Goal: Information Seeking & Learning: Check status

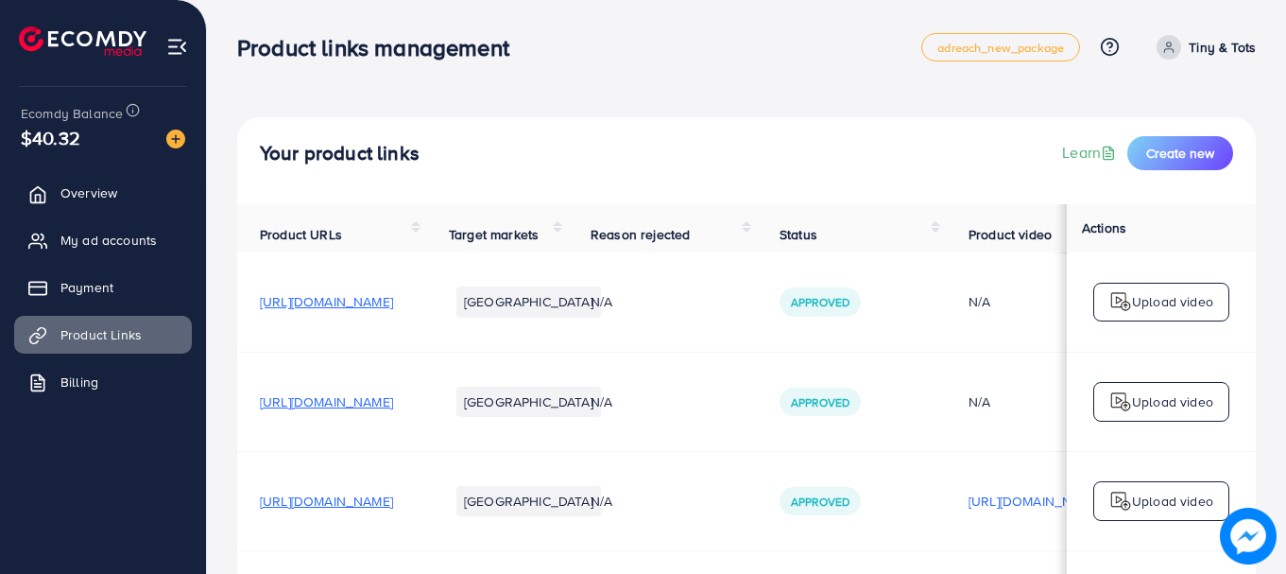
scroll to position [414, 0]
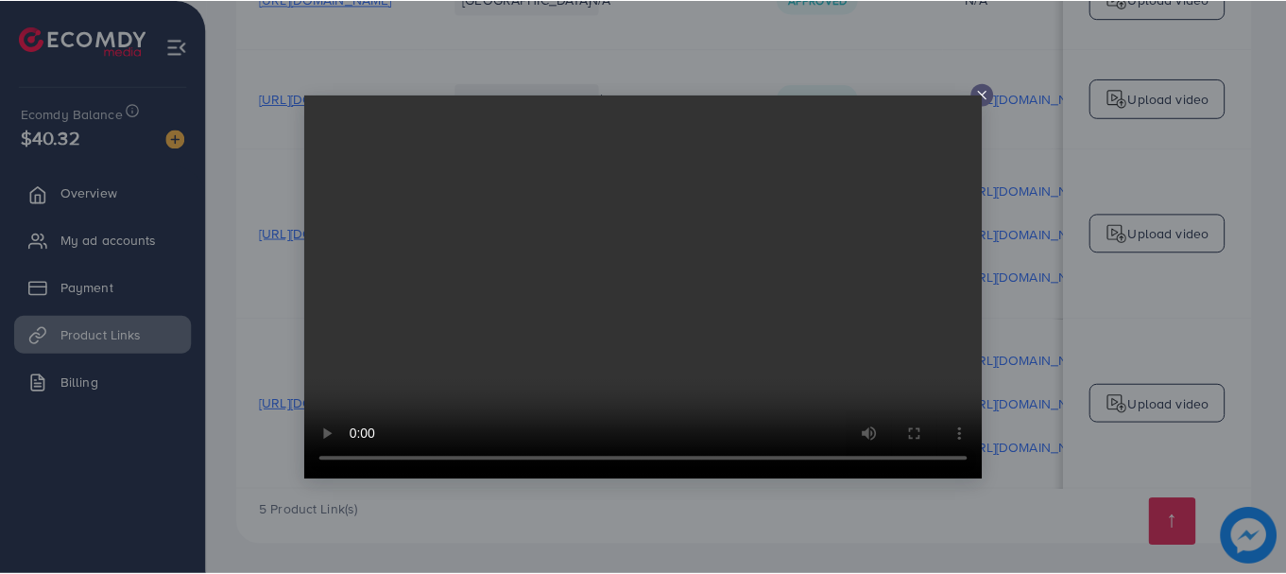
scroll to position [0, 441]
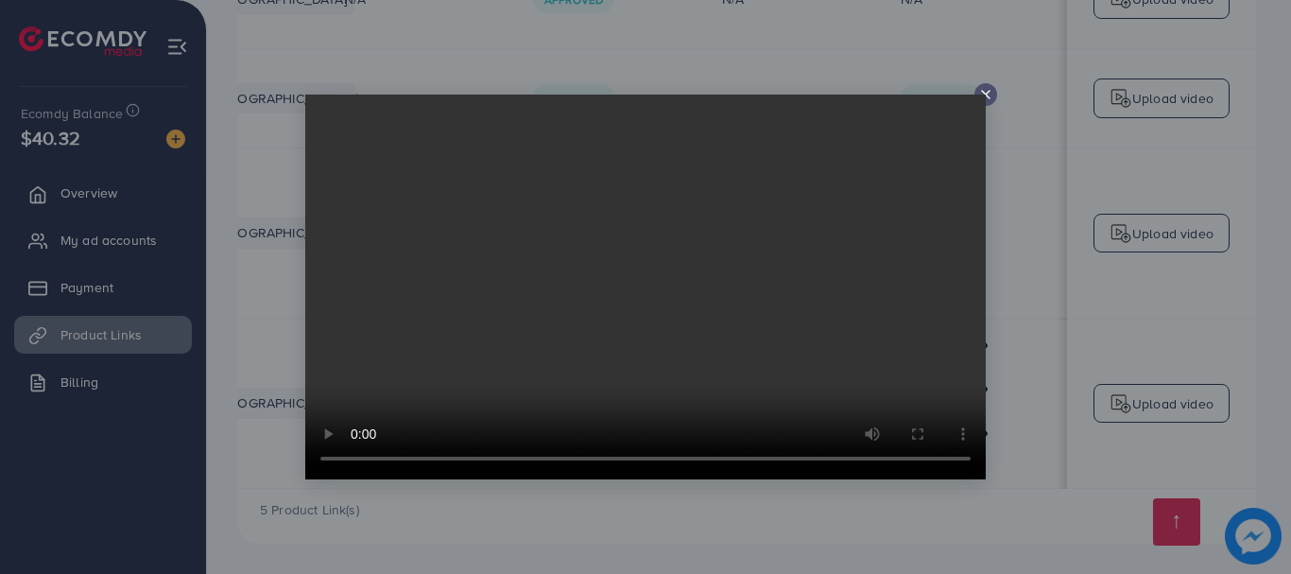
click at [987, 94] on icon at bounding box center [985, 94] width 15 height 15
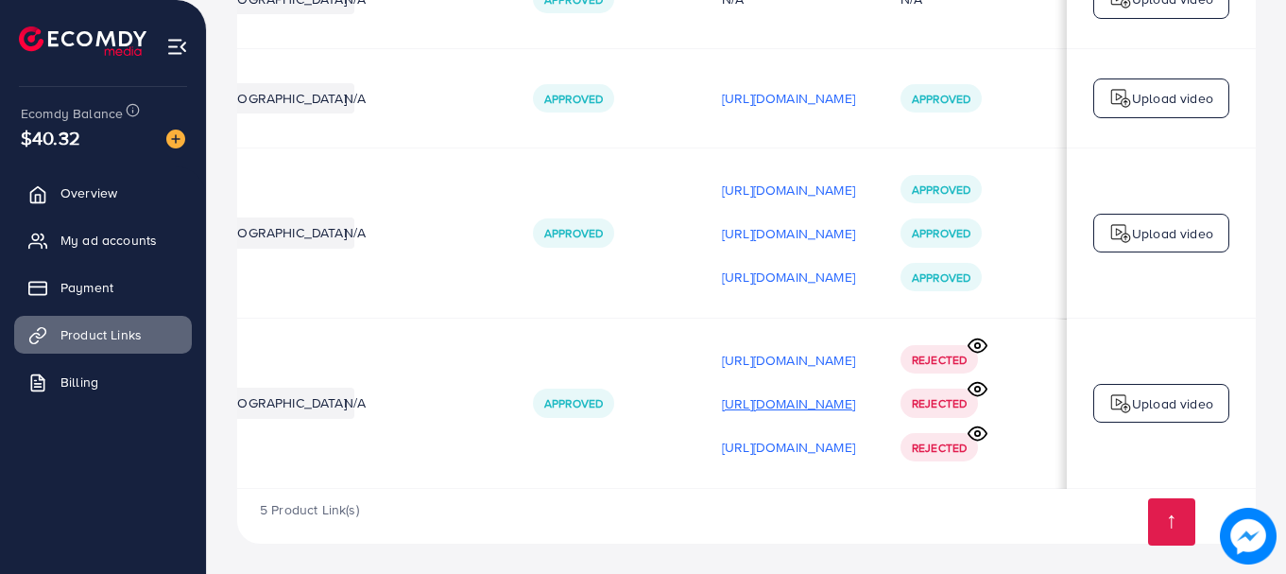
click at [851, 397] on p "[URL][DOMAIN_NAME]" at bounding box center [788, 403] width 133 height 23
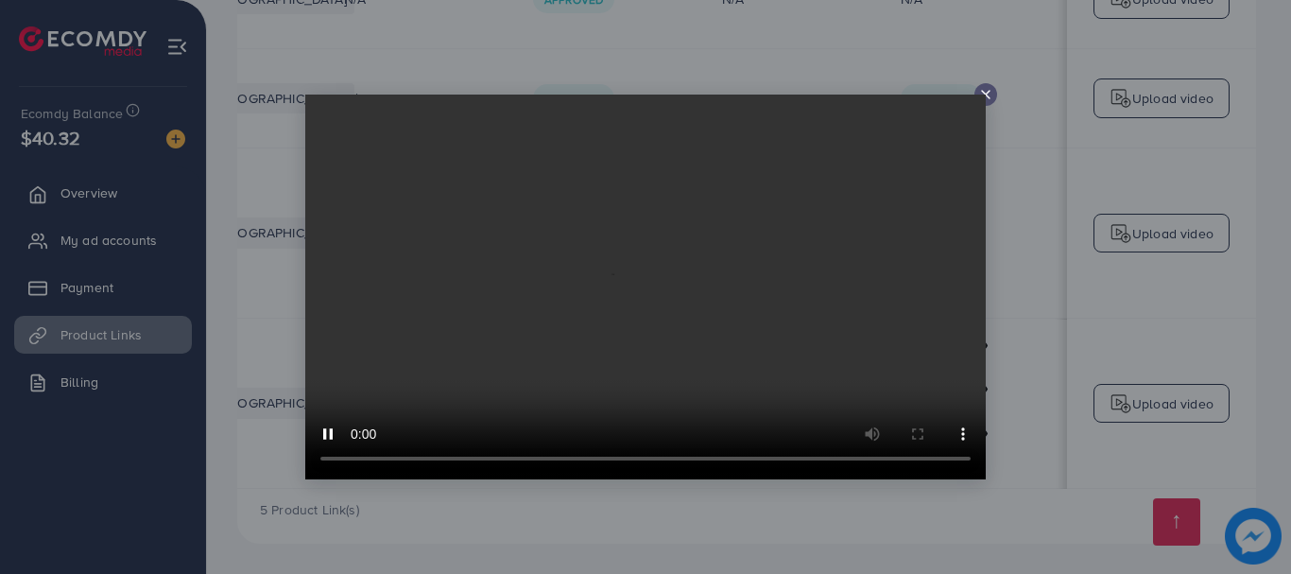
click at [1019, 296] on div at bounding box center [645, 287] width 1291 height 574
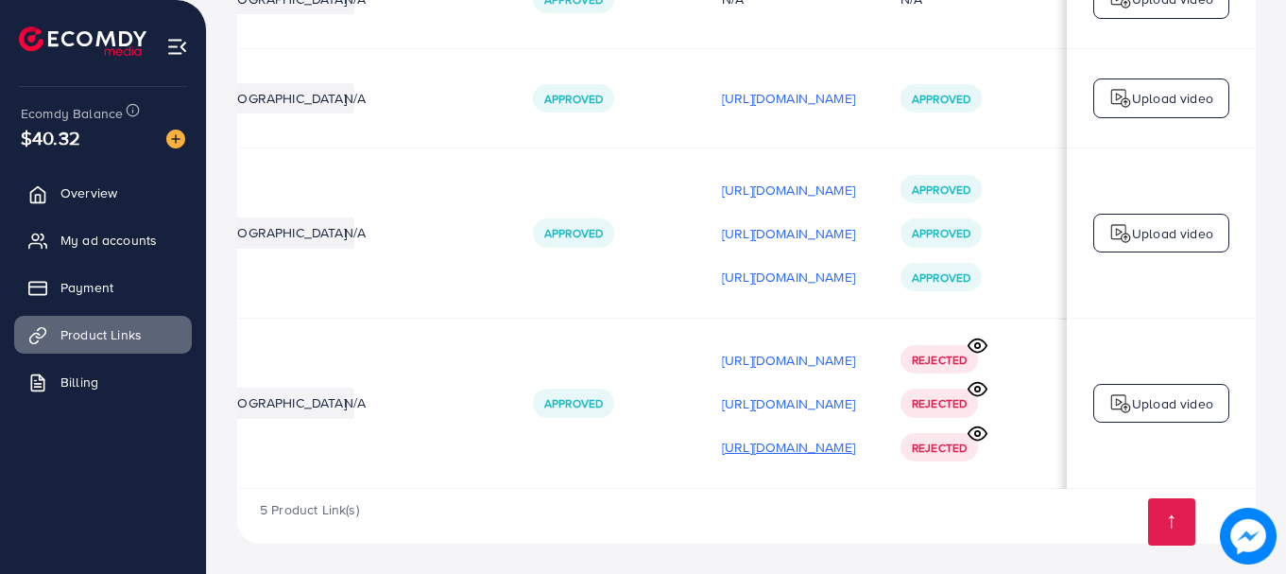
click at [800, 442] on p "[URL][DOMAIN_NAME]" at bounding box center [788, 447] width 133 height 23
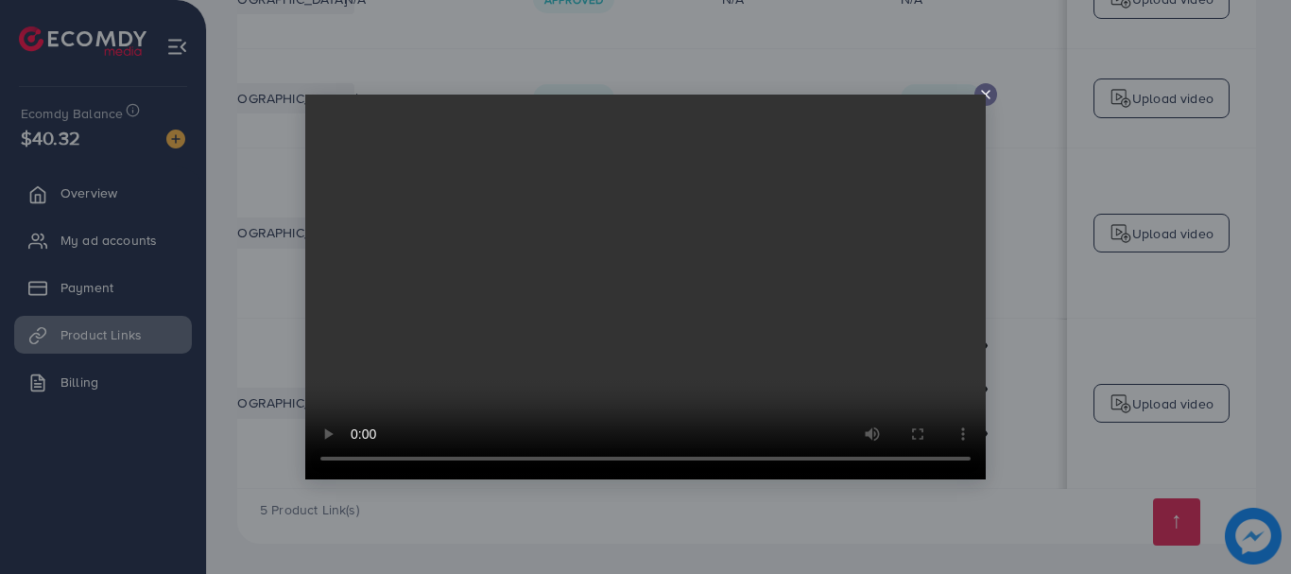
click at [1018, 304] on div at bounding box center [645, 287] width 1291 height 574
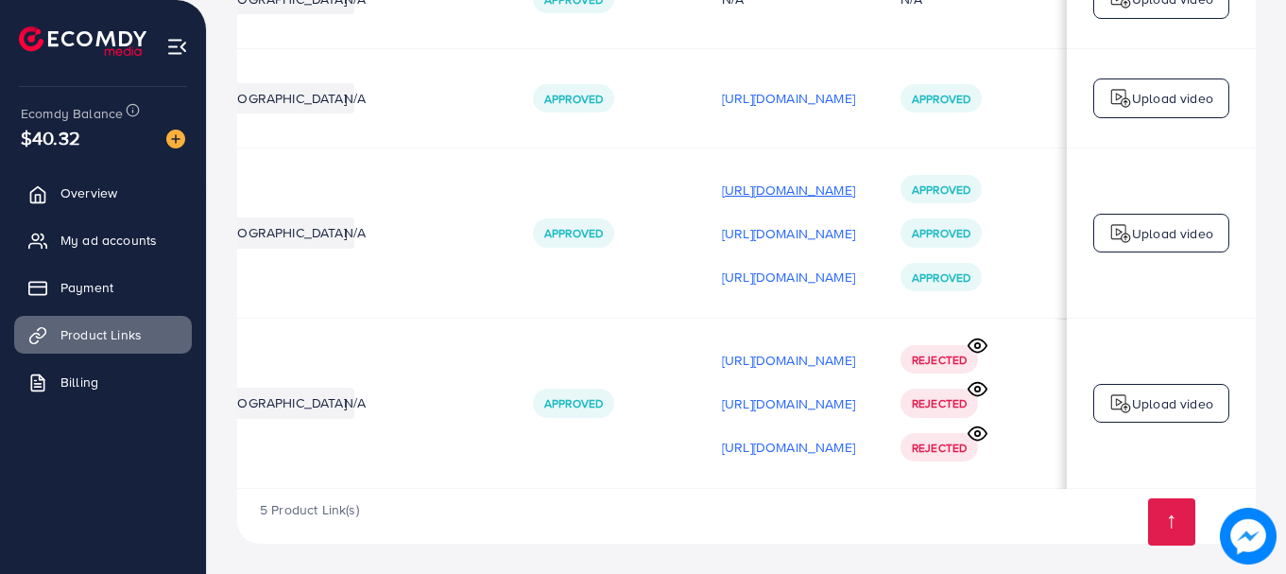
click at [847, 180] on p "[URL][DOMAIN_NAME]" at bounding box center [788, 190] width 133 height 23
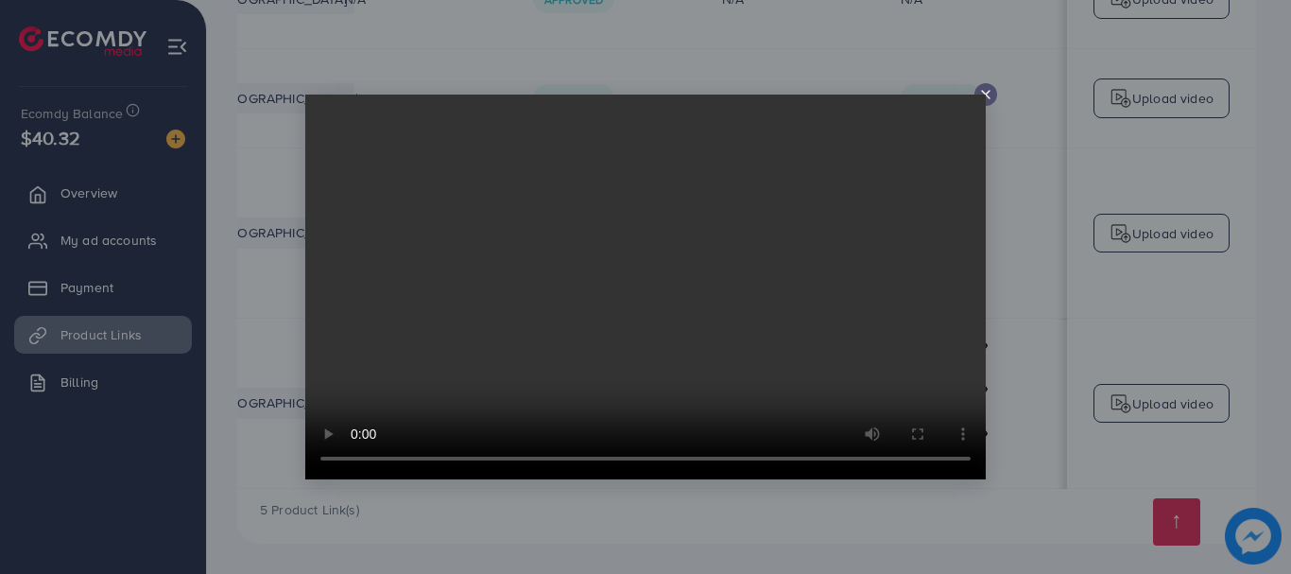
click at [1042, 258] on div at bounding box center [645, 287] width 1291 height 574
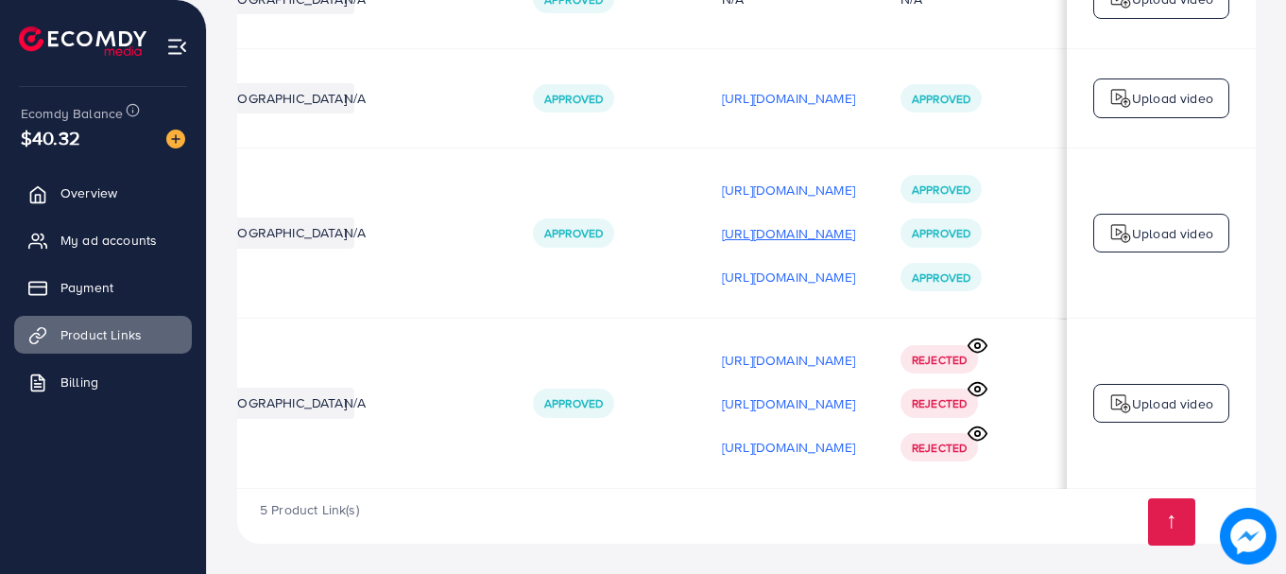
click at [816, 232] on p "[URL][DOMAIN_NAME]" at bounding box center [788, 233] width 133 height 23
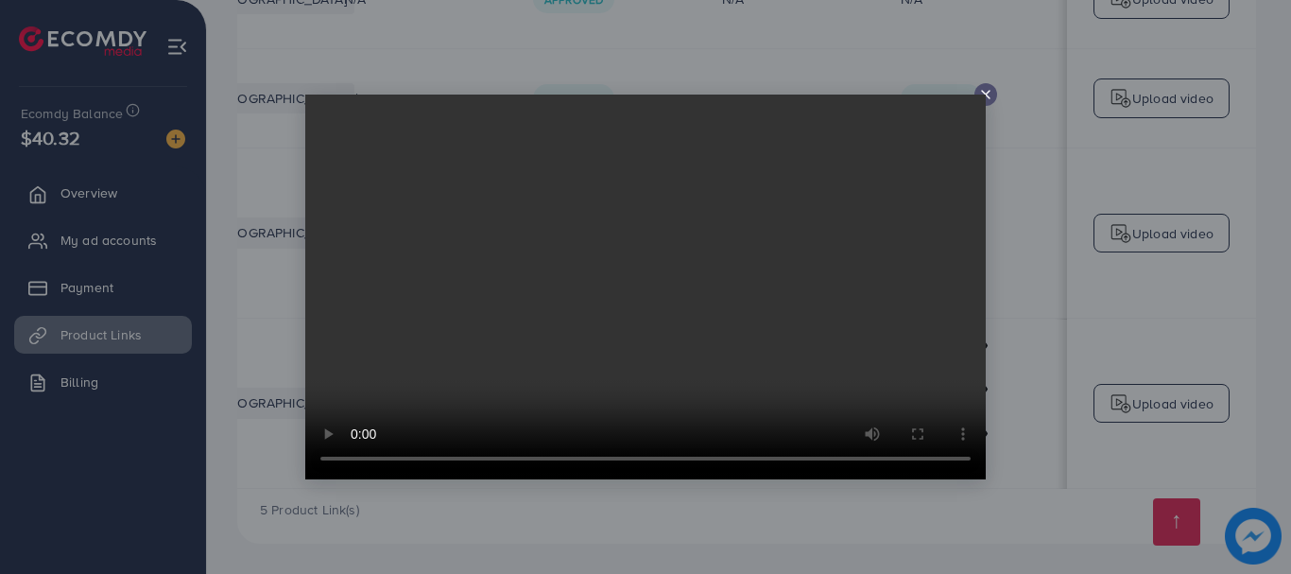
click at [1045, 261] on div at bounding box center [645, 287] width 1291 height 574
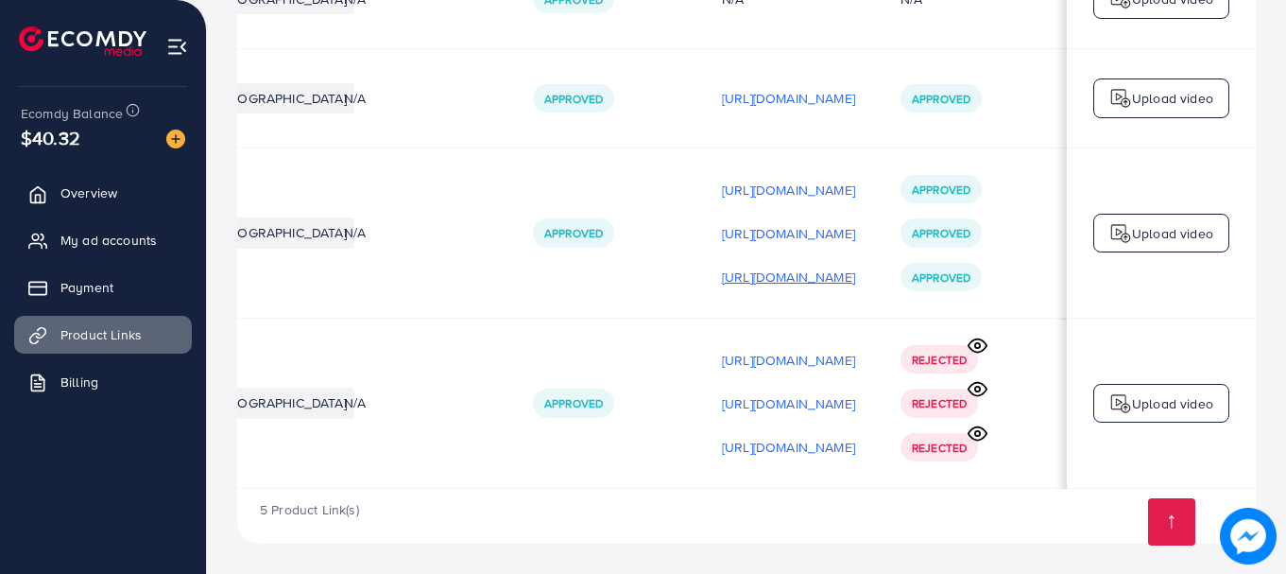
click at [813, 271] on p "[URL][DOMAIN_NAME]" at bounding box center [788, 276] width 133 height 23
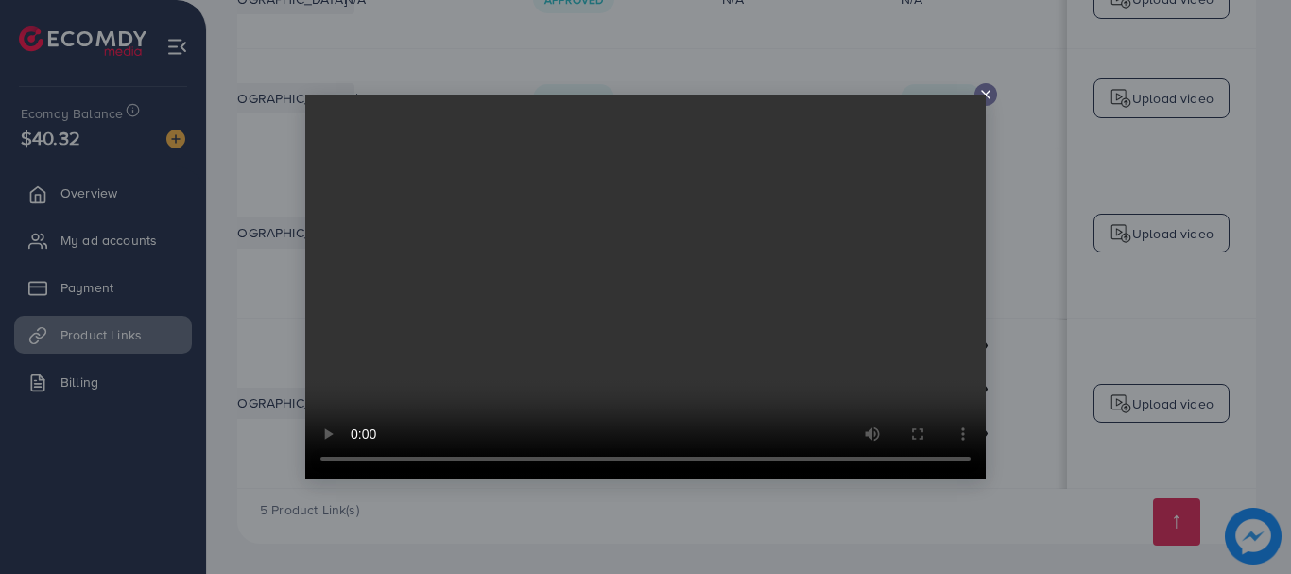
click at [1030, 249] on div at bounding box center [645, 287] width 1291 height 574
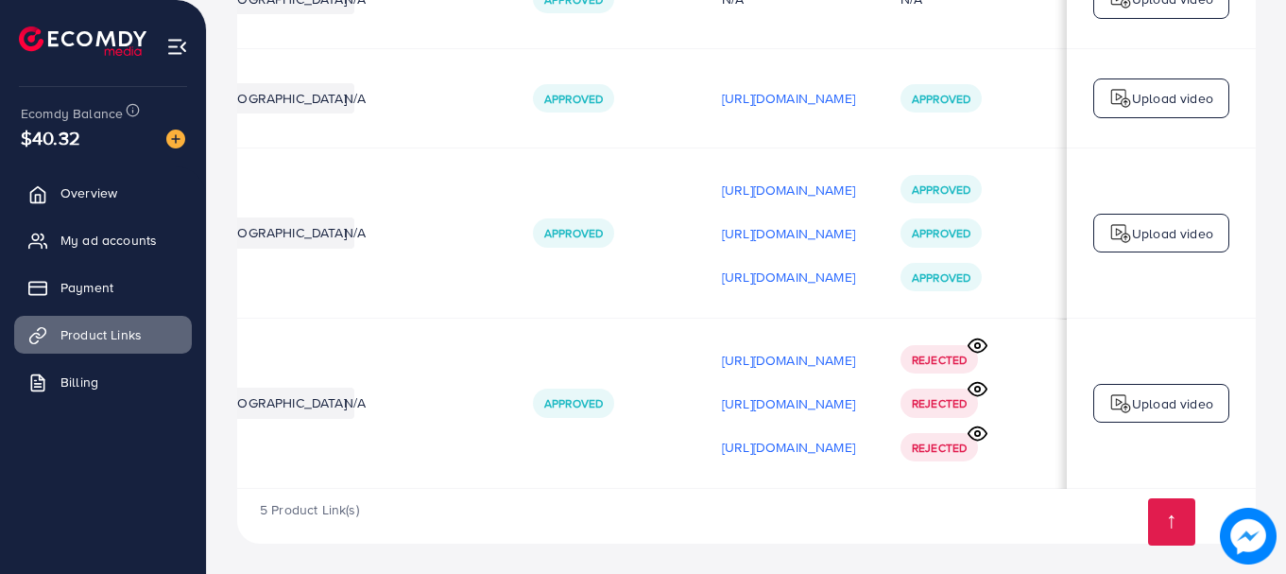
scroll to position [1, 441]
drag, startPoint x: 779, startPoint y: 488, endPoint x: 431, endPoint y: 488, distance: 348.6
click at [431, 488] on div "Product URLs Target markets Reason rejected Status Product video Status video A…" at bounding box center [746, 145] width 1019 height 688
click at [603, 508] on div "5 Product Link(s)" at bounding box center [746, 515] width 1019 height 55
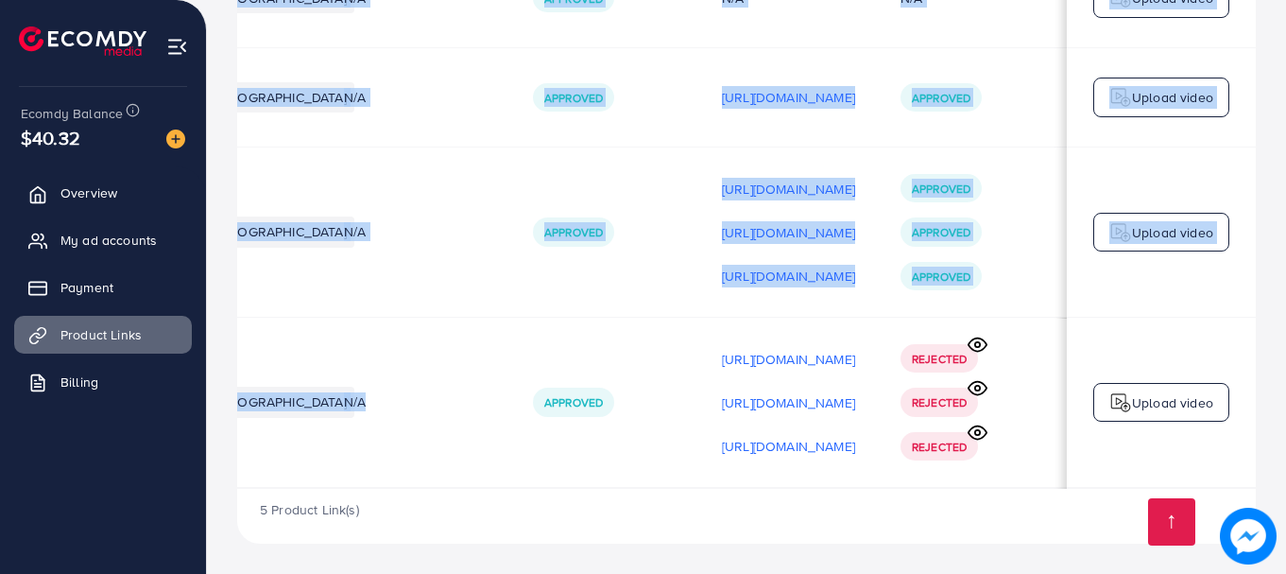
drag, startPoint x: 627, startPoint y: 488, endPoint x: 412, endPoint y: 477, distance: 215.7
click at [412, 477] on div "Product URLs Target markets Reason rejected Status Product video Status video A…" at bounding box center [746, 145] width 1019 height 688
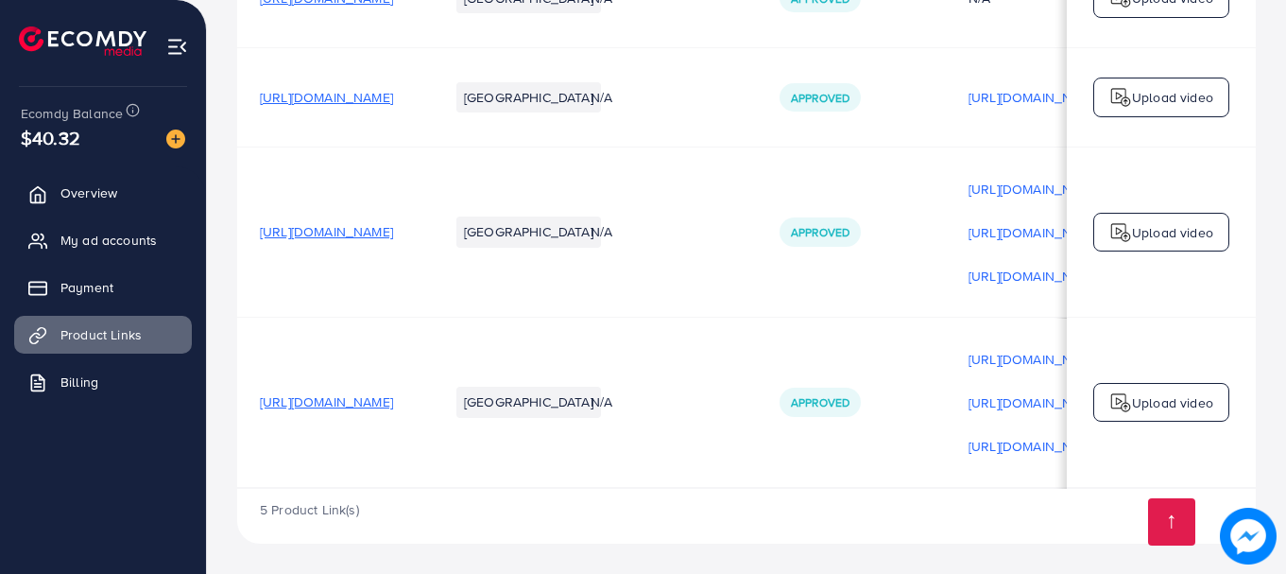
click at [568, 347] on td "[GEOGRAPHIC_DATA]" at bounding box center [497, 402] width 142 height 170
